Goal: Navigation & Orientation: Find specific page/section

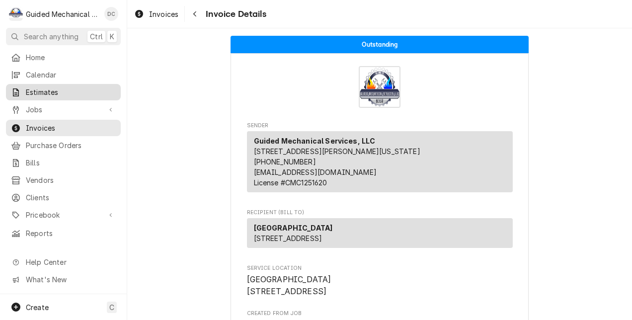
click at [41, 87] on span "Estimates" at bounding box center [71, 92] width 90 height 10
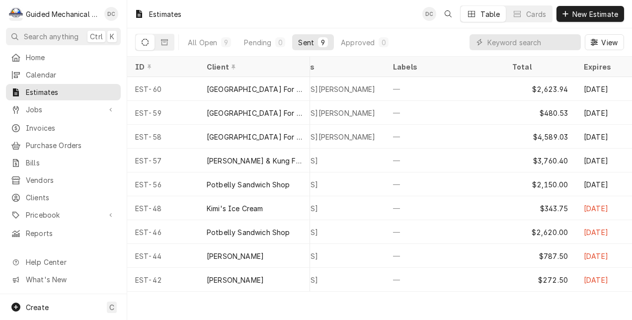
scroll to position [0, 616]
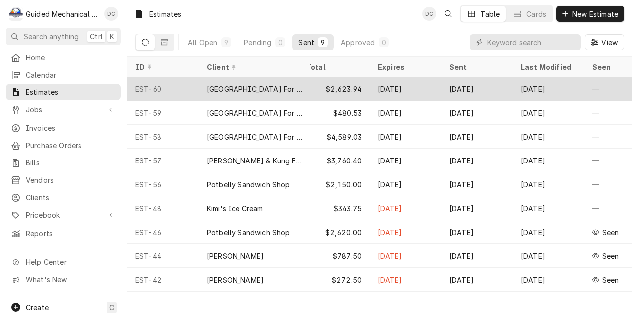
click at [218, 86] on div "[GEOGRAPHIC_DATA] For Rehabilitation And Healing" at bounding box center [254, 89] width 95 height 10
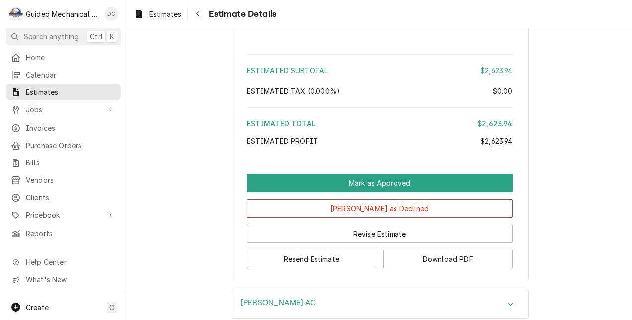
scroll to position [1069, 0]
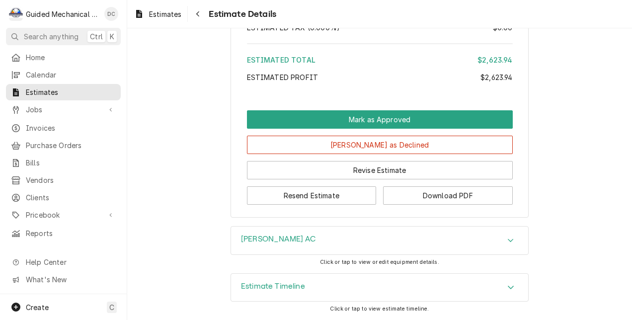
click at [508, 286] on icon "Accordion Header" at bounding box center [510, 287] width 7 height 8
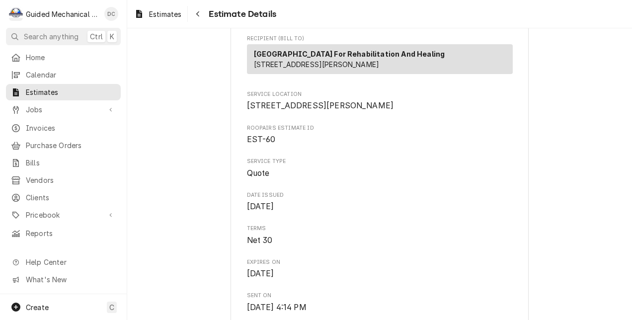
scroll to position [0, 0]
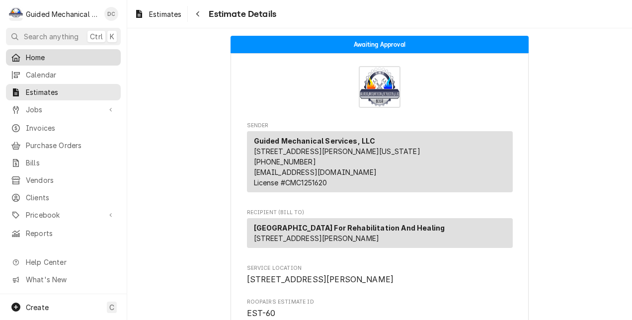
click at [99, 54] on span "Home" at bounding box center [71, 57] width 90 height 10
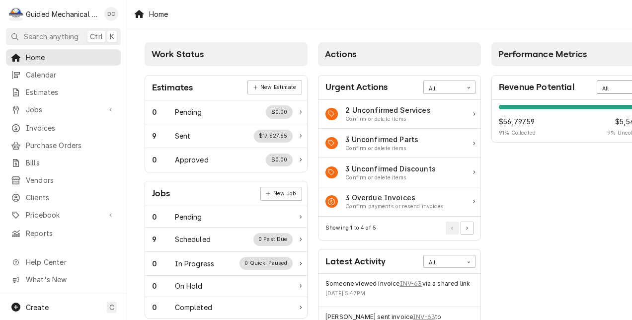
click at [613, 87] on div "All" at bounding box center [616, 89] width 29 height 8
click at [615, 138] on div "This Month" at bounding box center [622, 135] width 51 height 11
click at [616, 89] on div "This Month" at bounding box center [616, 89] width 29 height 8
